Goal: Task Accomplishment & Management: Complete application form

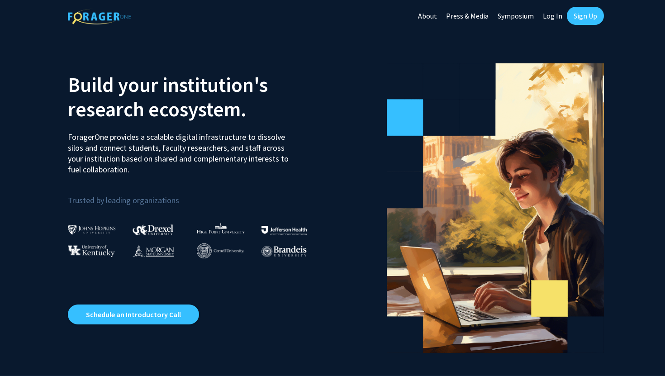
click at [587, 19] on link "Sign Up" at bounding box center [585, 16] width 37 height 18
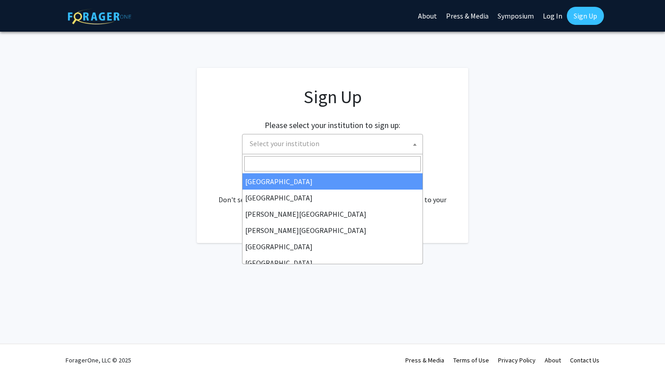
click at [405, 146] on span "Select your institution" at bounding box center [334, 143] width 176 height 19
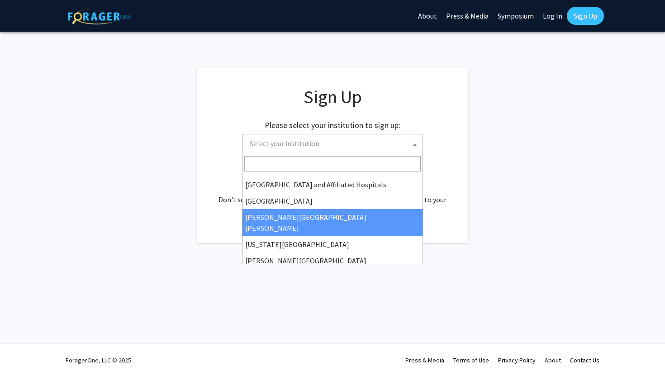
scroll to position [146, 0]
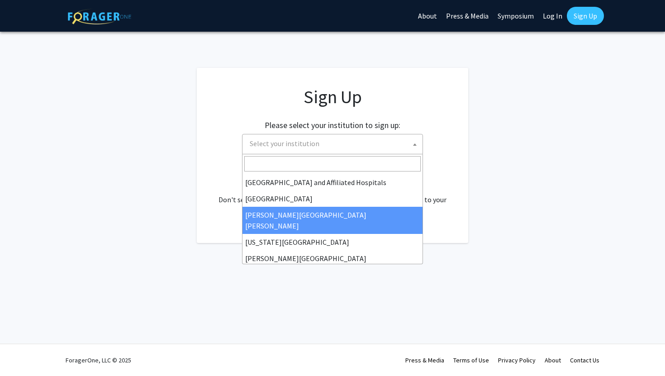
select select "1"
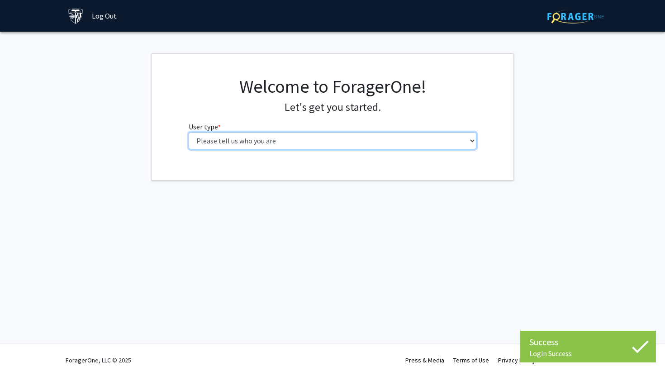
click at [240, 140] on select "Please tell us who you are Undergraduate Student Master's Student Doctoral Cand…" at bounding box center [333, 140] width 288 height 17
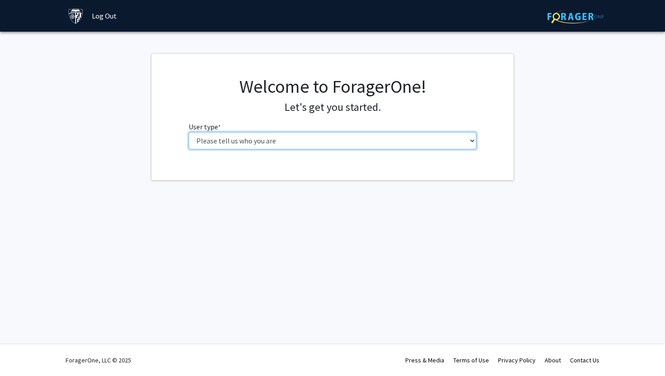
select select "1: undergrad"
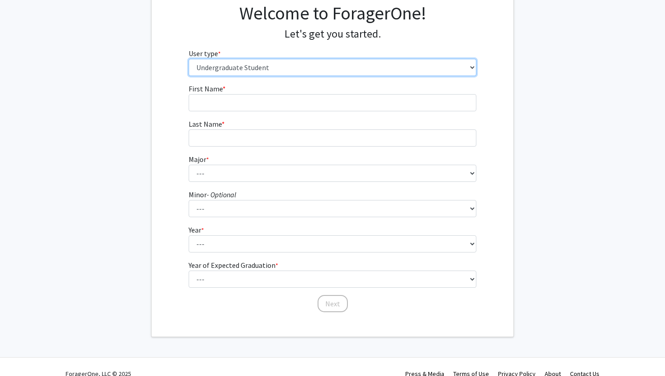
scroll to position [79, 0]
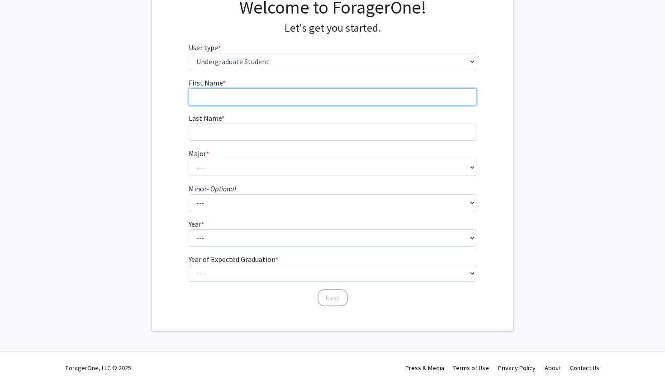
click at [220, 103] on input "First Name * required" at bounding box center [333, 96] width 288 height 17
type input "[PERSON_NAME]"
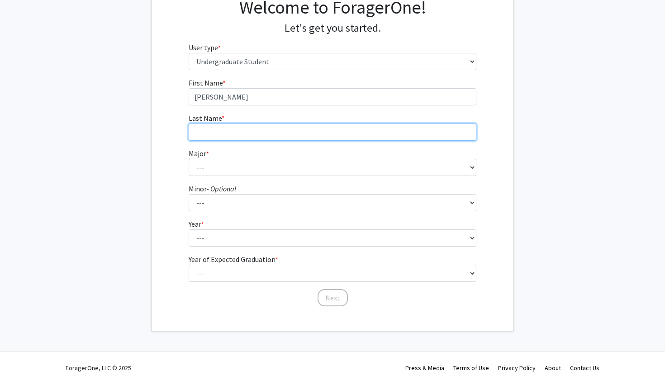
type input "Ramniceanu"
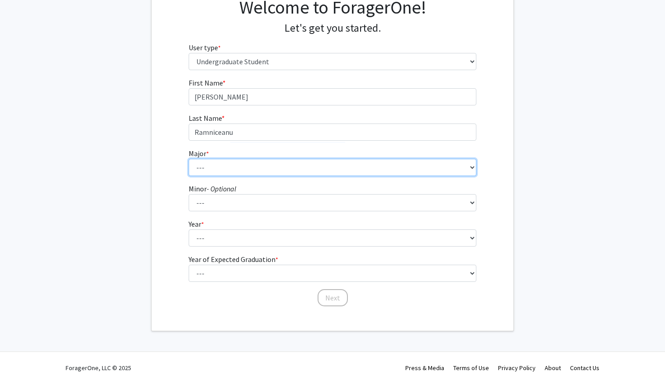
click at [248, 170] on select "--- Africana Studies Anthropology Applied Mathematics & Statistics Archaeology …" at bounding box center [333, 167] width 288 height 17
select select "39: 53"
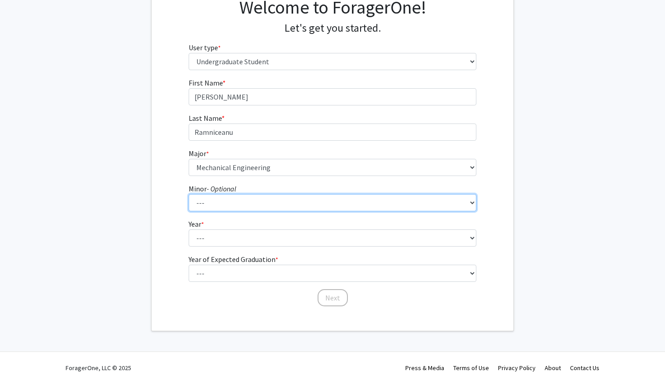
click at [231, 203] on select "--- Accounting and Financial Management Africana Studies Anthropology Applied M…" at bounding box center [333, 202] width 288 height 17
select select "39: 51"
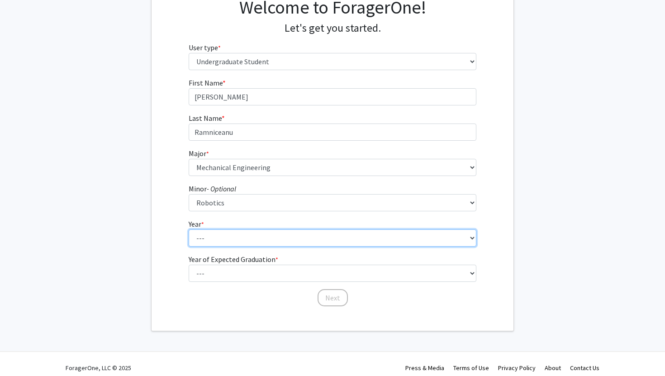
click at [219, 241] on select "--- First-year Sophomore Junior Senior Postbaccalaureate Certificate" at bounding box center [333, 237] width 288 height 17
select select "1: first-year"
click at [218, 239] on select "--- First-year Sophomore Junior Senior Postbaccalaureate Certificate" at bounding box center [333, 237] width 288 height 17
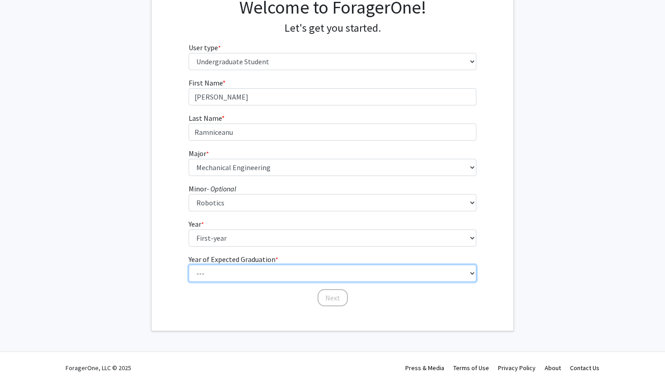
click at [219, 272] on select "--- 2025 2026 2027 2028 2029 2030 2031 2032 2033 2034" at bounding box center [333, 273] width 288 height 17
select select "5: 2029"
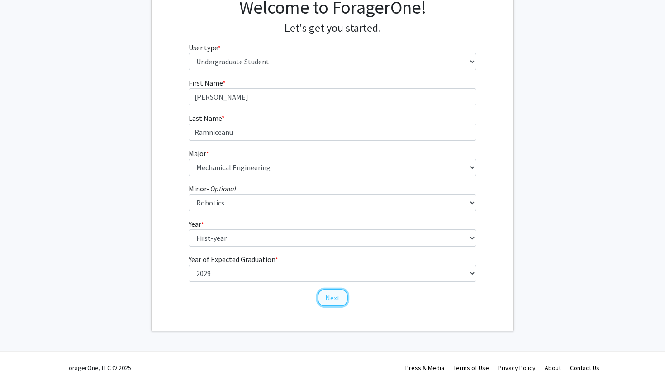
click at [331, 298] on button "Next" at bounding box center [333, 297] width 30 height 17
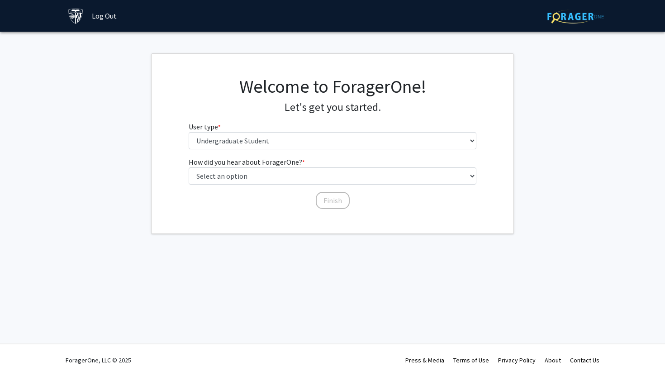
scroll to position [0, 0]
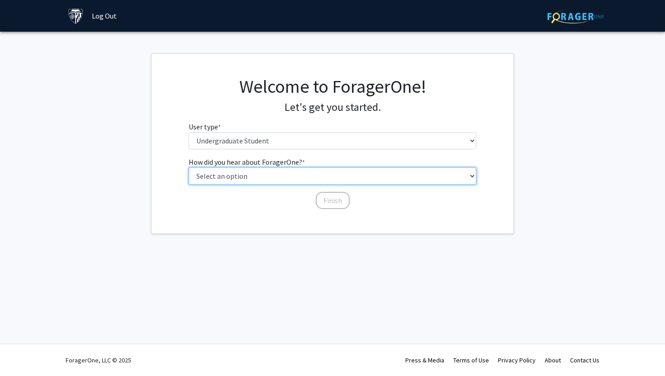
click at [281, 177] on select "Select an option Peer/student recommendation Faculty/staff recommendation Unive…" at bounding box center [333, 175] width 288 height 17
select select "3: university_website"
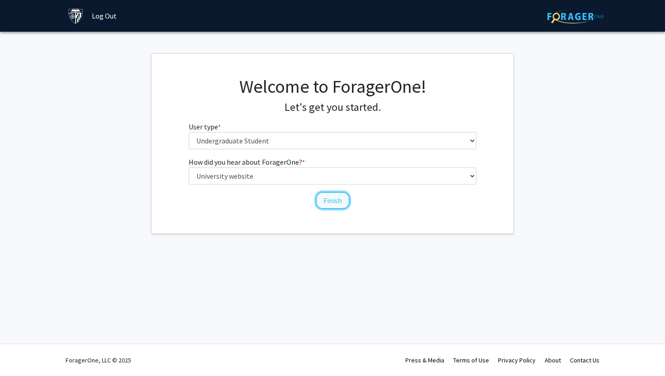
click at [331, 200] on button "Finish" at bounding box center [333, 200] width 34 height 17
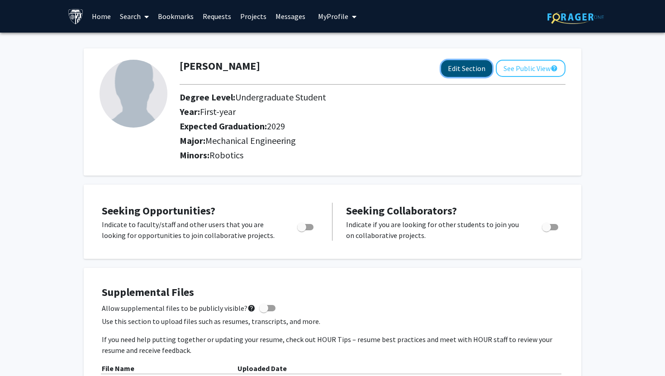
click at [455, 67] on button "Edit Section" at bounding box center [466, 68] width 51 height 17
select select "first-year"
select select "2029"
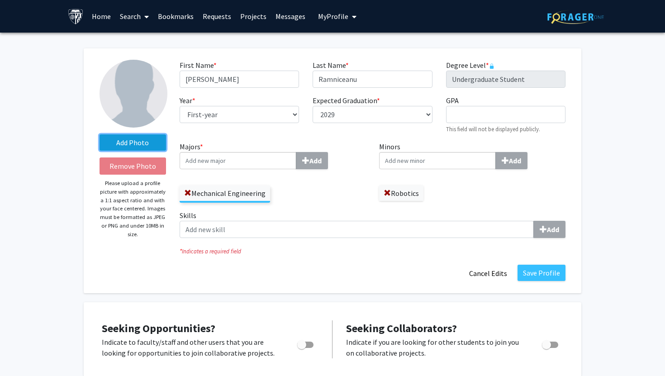
click at [144, 139] on label "Add Photo" at bounding box center [133, 142] width 67 height 16
click at [0, 0] on input "Add Photo" at bounding box center [0, 0] width 0 height 0
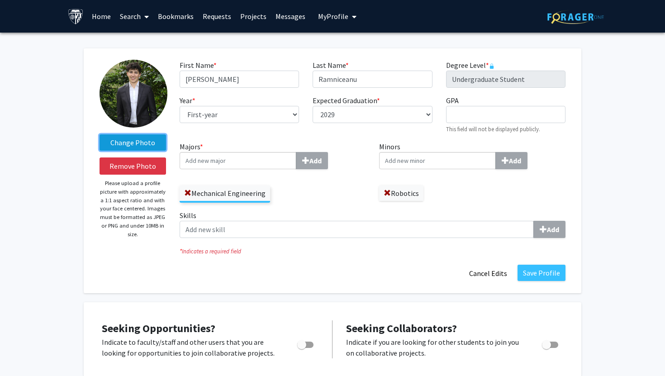
click at [138, 138] on label "Change Photo" at bounding box center [133, 142] width 67 height 16
click at [0, 0] on input "Change Photo" at bounding box center [0, 0] width 0 height 0
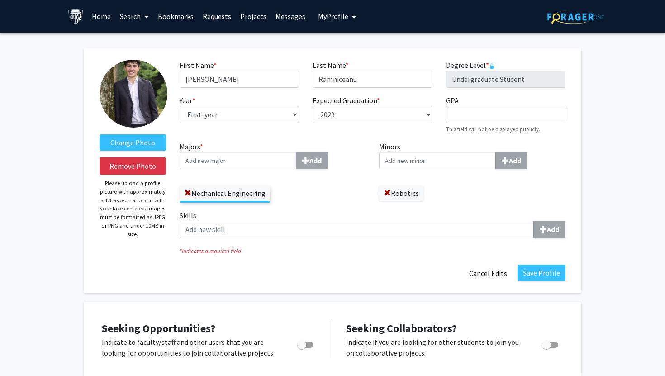
drag, startPoint x: 133, startPoint y: 91, endPoint x: 135, endPoint y: 124, distance: 32.6
click at [138, 137] on label "Change Photo" at bounding box center [133, 142] width 67 height 16
click at [0, 0] on input "Change Photo" at bounding box center [0, 0] width 0 height 0
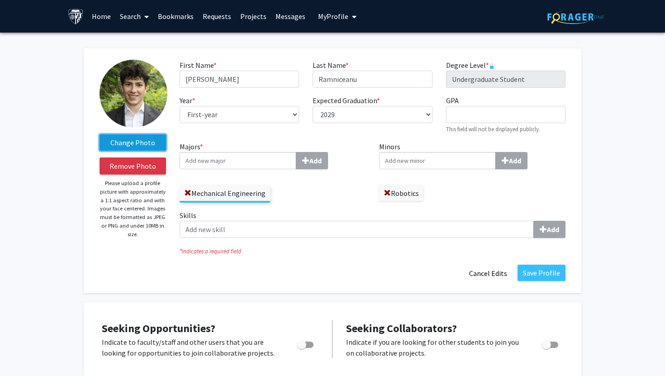
click at [144, 144] on label "Change Photo" at bounding box center [133, 142] width 67 height 16
click at [0, 0] on input "Change Photo" at bounding box center [0, 0] width 0 height 0
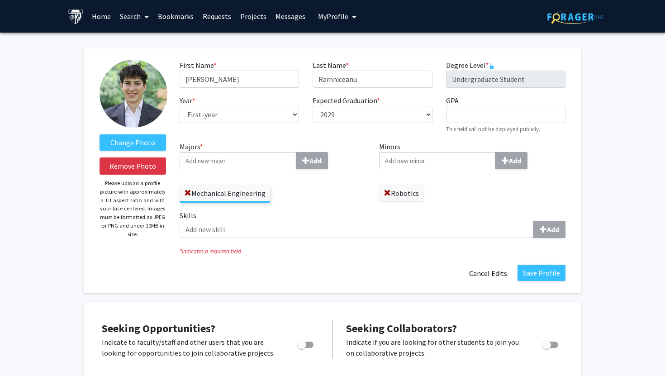
select select "first-year"
select select "2029"
click at [146, 143] on label "Change Photo" at bounding box center [133, 142] width 67 height 16
click at [0, 0] on input "Change Photo" at bounding box center [0, 0] width 0 height 0
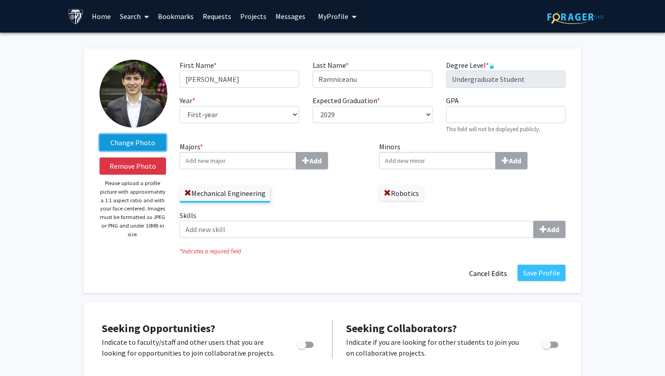
click at [155, 141] on label "Change Photo" at bounding box center [133, 142] width 67 height 16
click at [0, 0] on input "Change Photo" at bounding box center [0, 0] width 0 height 0
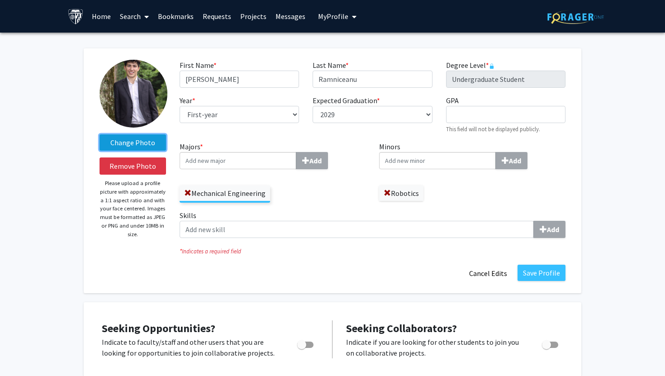
click at [143, 140] on label "Change Photo" at bounding box center [133, 142] width 67 height 16
click at [0, 0] on input "Change Photo" at bounding box center [0, 0] width 0 height 0
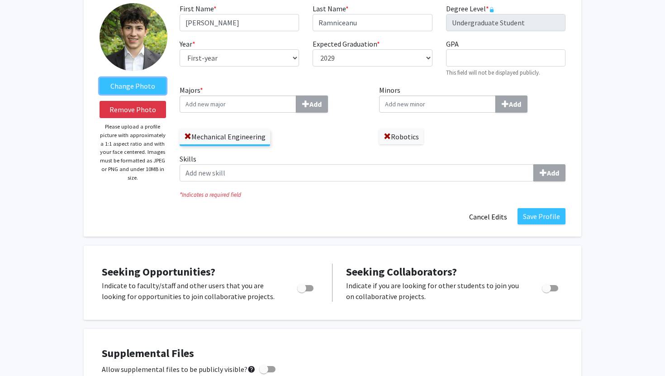
scroll to position [57, 0]
click at [308, 286] on span "Toggle" at bounding box center [305, 288] width 16 height 6
click at [302, 291] on input "Are you actively seeking opportunities?" at bounding box center [301, 291] width 0 height 0
click at [299, 286] on span "Toggle" at bounding box center [305, 288] width 16 height 6
click at [301, 291] on input "Are you actively seeking opportunities?" at bounding box center [301, 291] width 0 height 0
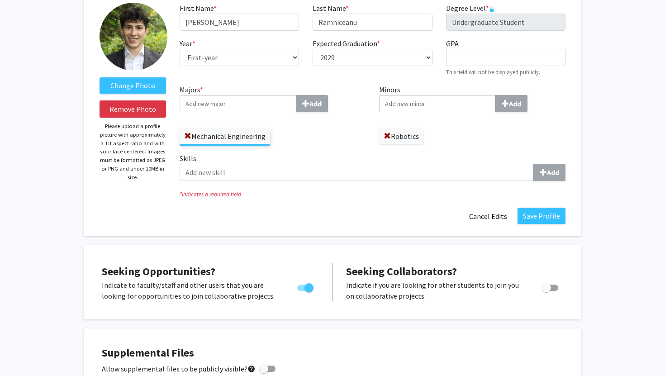
checkbox input "false"
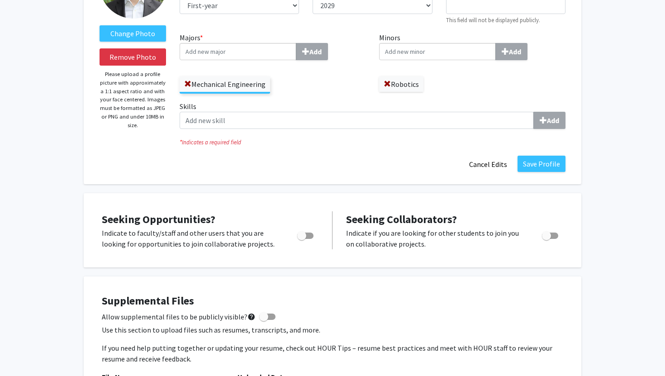
scroll to position [0, 0]
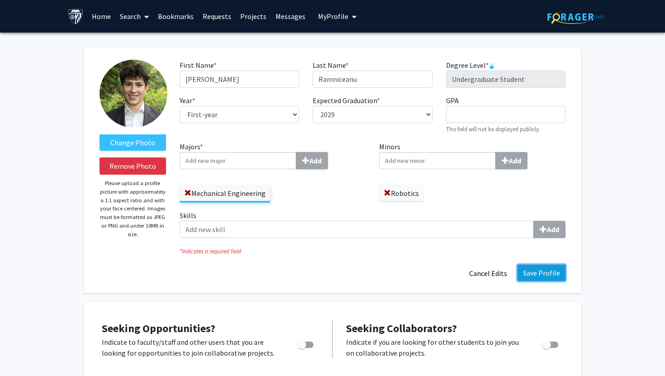
click at [538, 275] on button "Save Profile" at bounding box center [542, 273] width 48 height 16
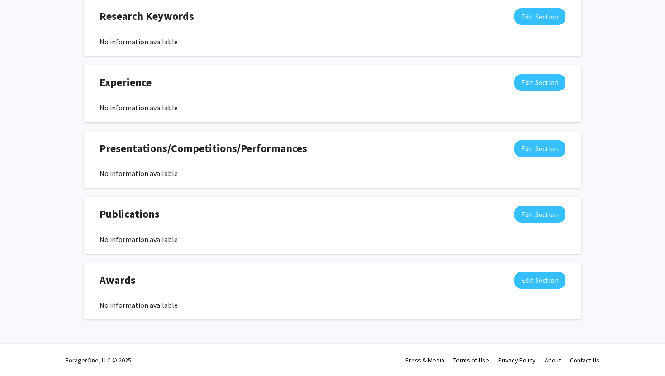
scroll to position [409, 0]
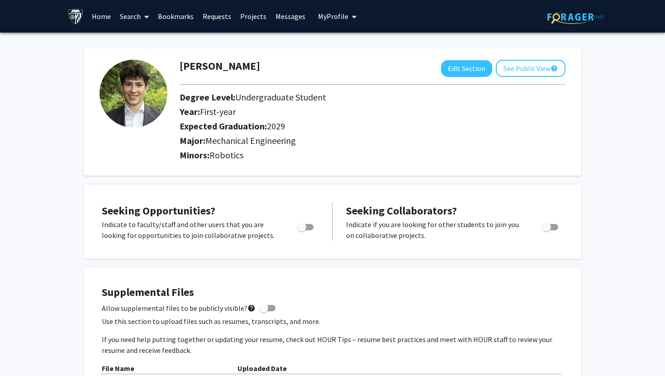
scroll to position [20, 0]
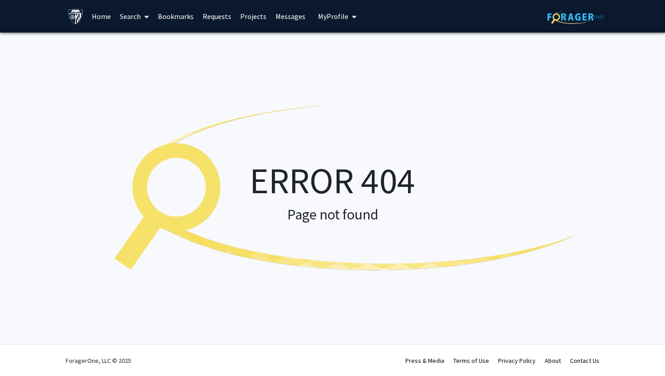
click at [344, 17] on span "My Profile" at bounding box center [333, 16] width 30 height 9
click at [354, 49] on span "View Profile" at bounding box center [374, 52] width 55 height 10
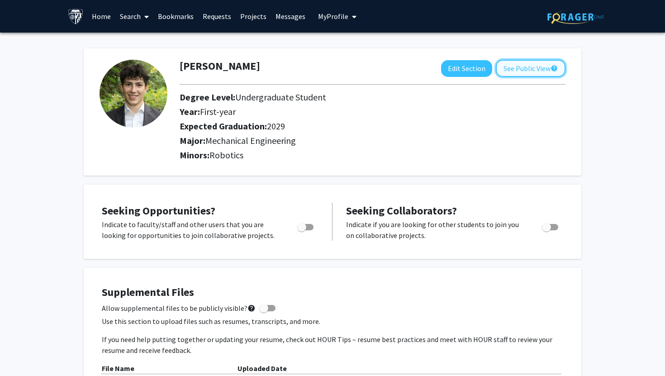
click at [517, 67] on button "See Public View help" at bounding box center [531, 68] width 70 height 17
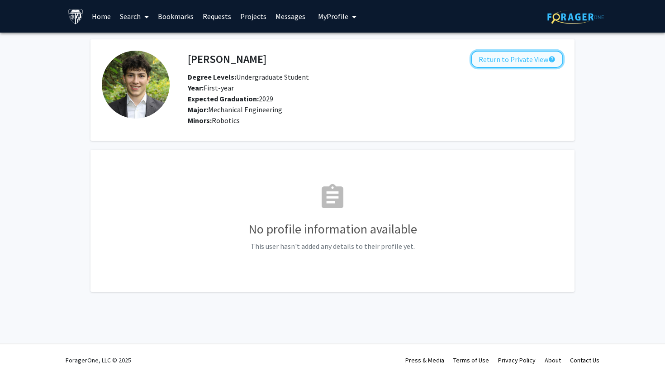
click at [506, 60] on button "Return to Private View help" at bounding box center [517, 59] width 92 height 17
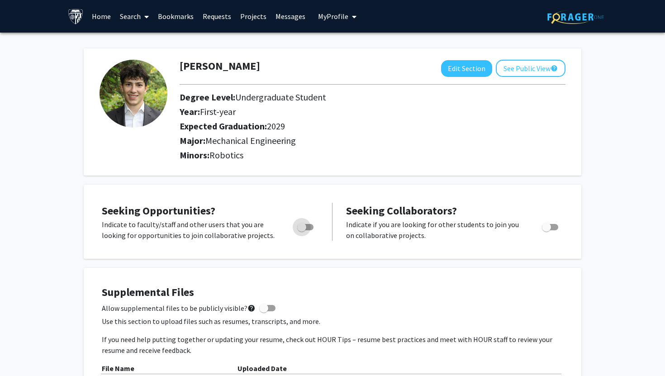
click at [308, 224] on span "Toggle" at bounding box center [305, 227] width 16 height 6
click at [302, 230] on input "Are you actively seeking opportunities?" at bounding box center [301, 230] width 0 height 0
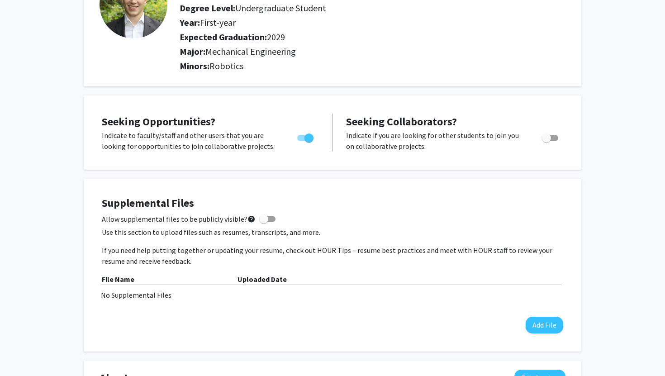
scroll to position [88, 0]
click at [304, 141] on span "Toggle" at bounding box center [305, 139] width 16 height 6
click at [302, 142] on input "Are you actively seeking opportunities?" at bounding box center [301, 142] width 0 height 0
checkbox input "false"
